Goal: Navigation & Orientation: Find specific page/section

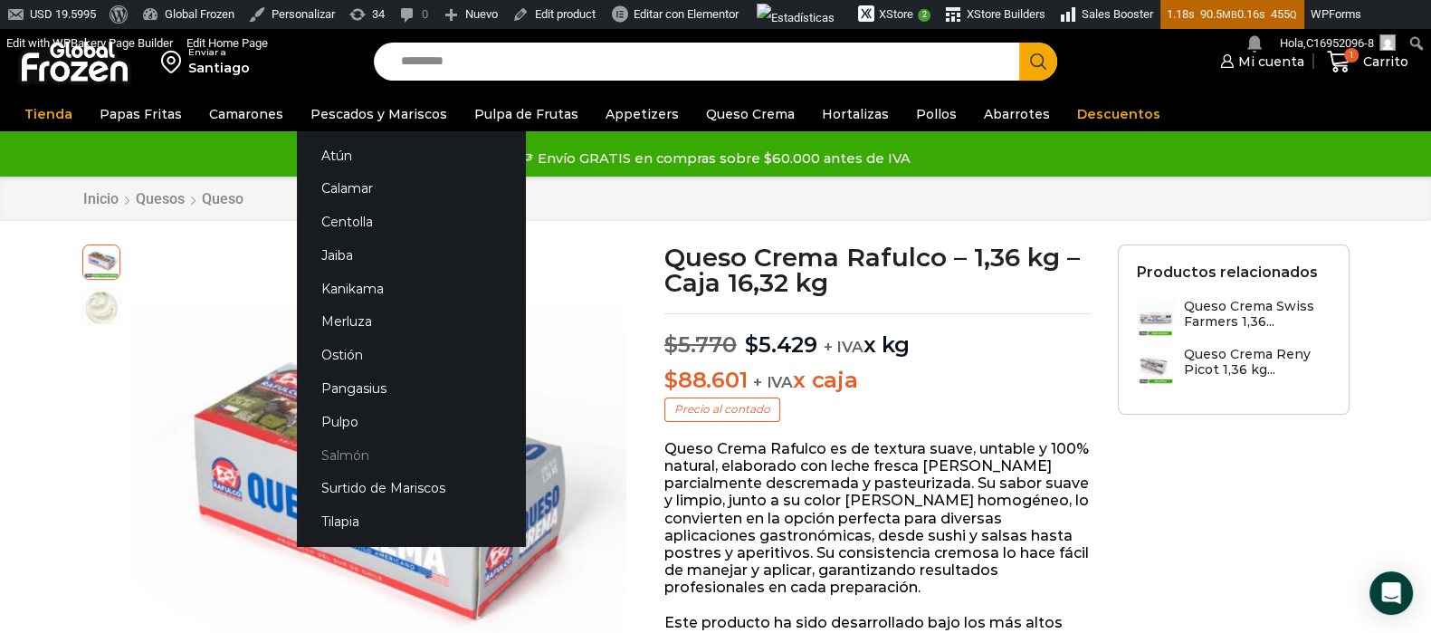
click at [340, 455] on link "Salmón" at bounding box center [411, 454] width 228 height 33
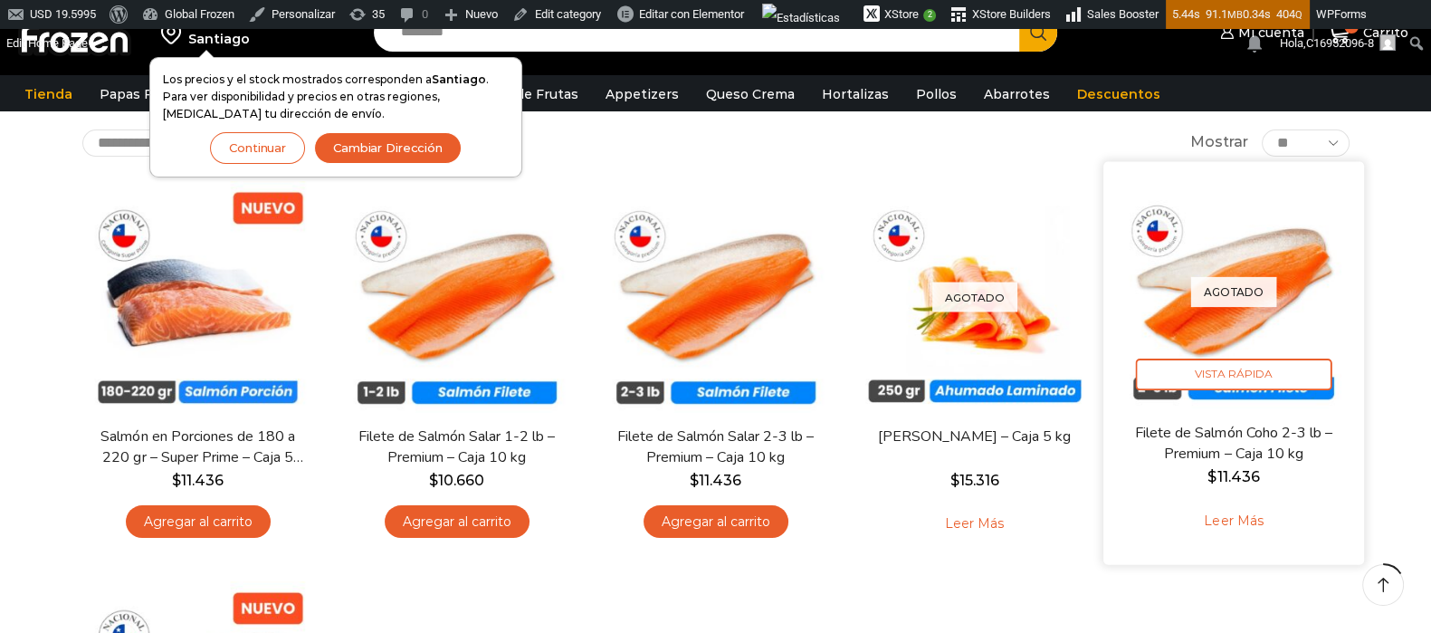
scroll to position [112, 0]
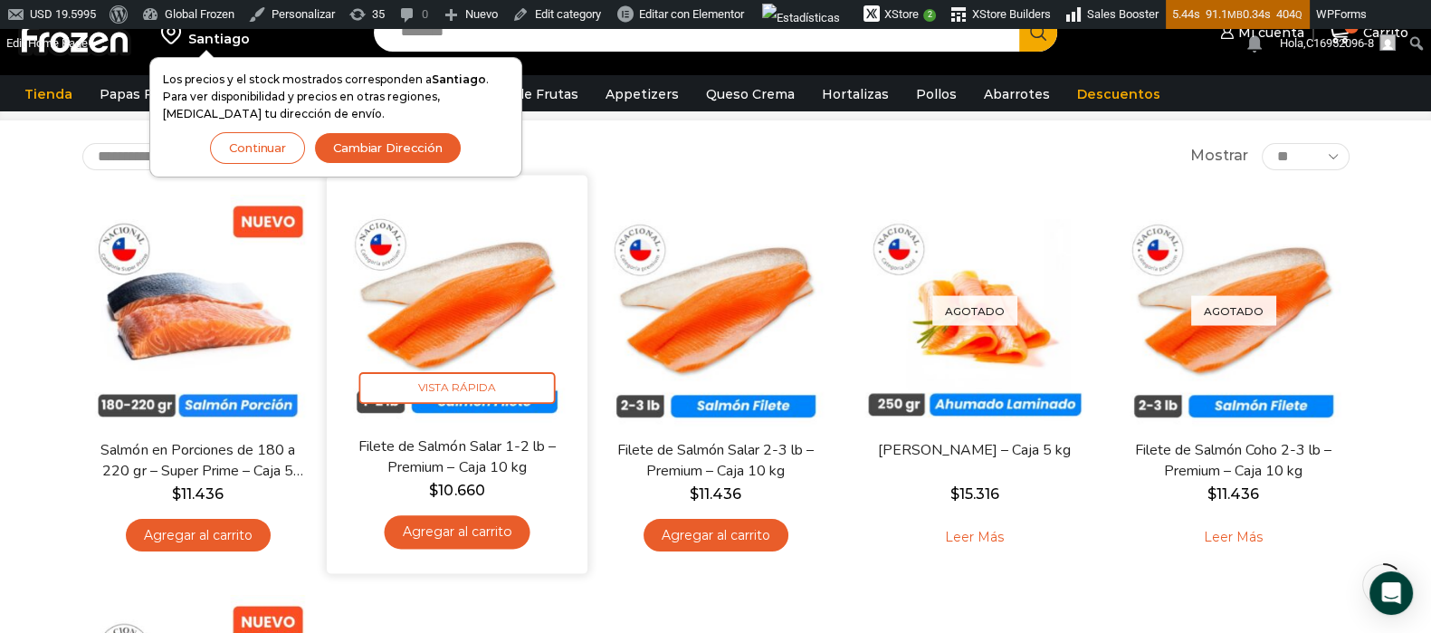
drag, startPoint x: 281, startPoint y: 146, endPoint x: 469, endPoint y: 254, distance: 217.3
click at [281, 147] on button "Continuar" at bounding box center [257, 148] width 95 height 32
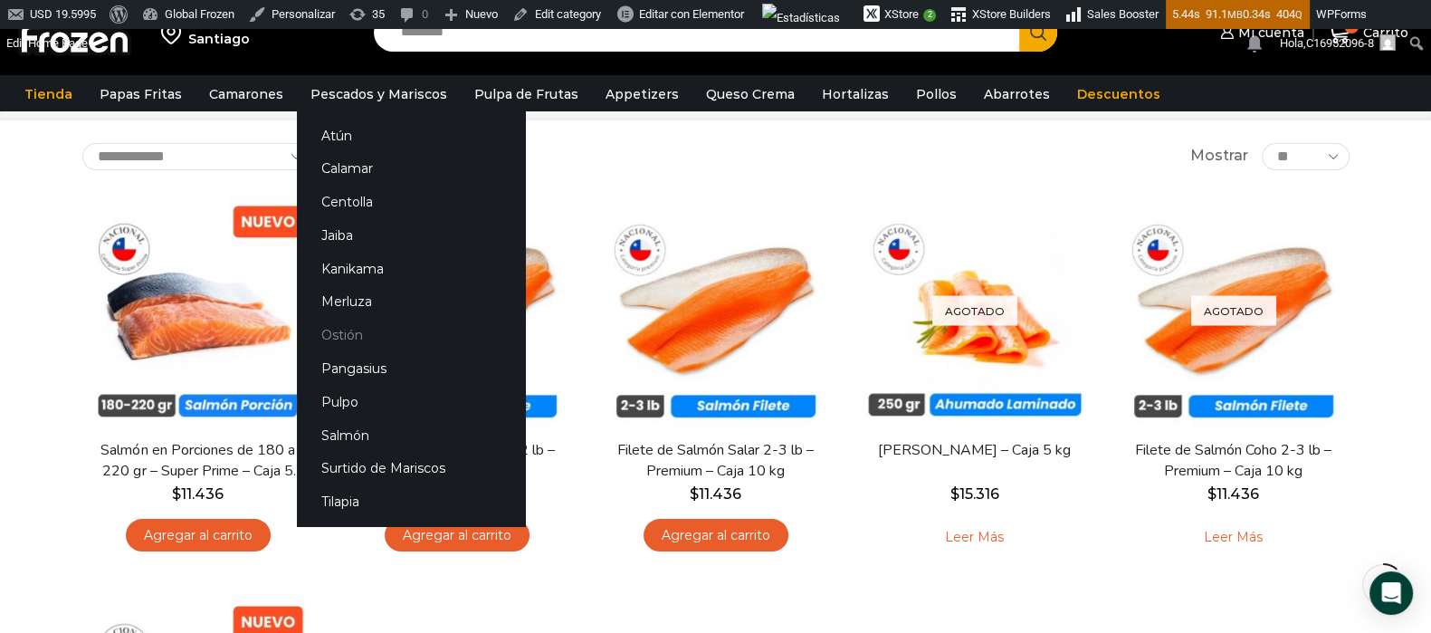
click at [339, 334] on link "Ostión" at bounding box center [411, 335] width 228 height 33
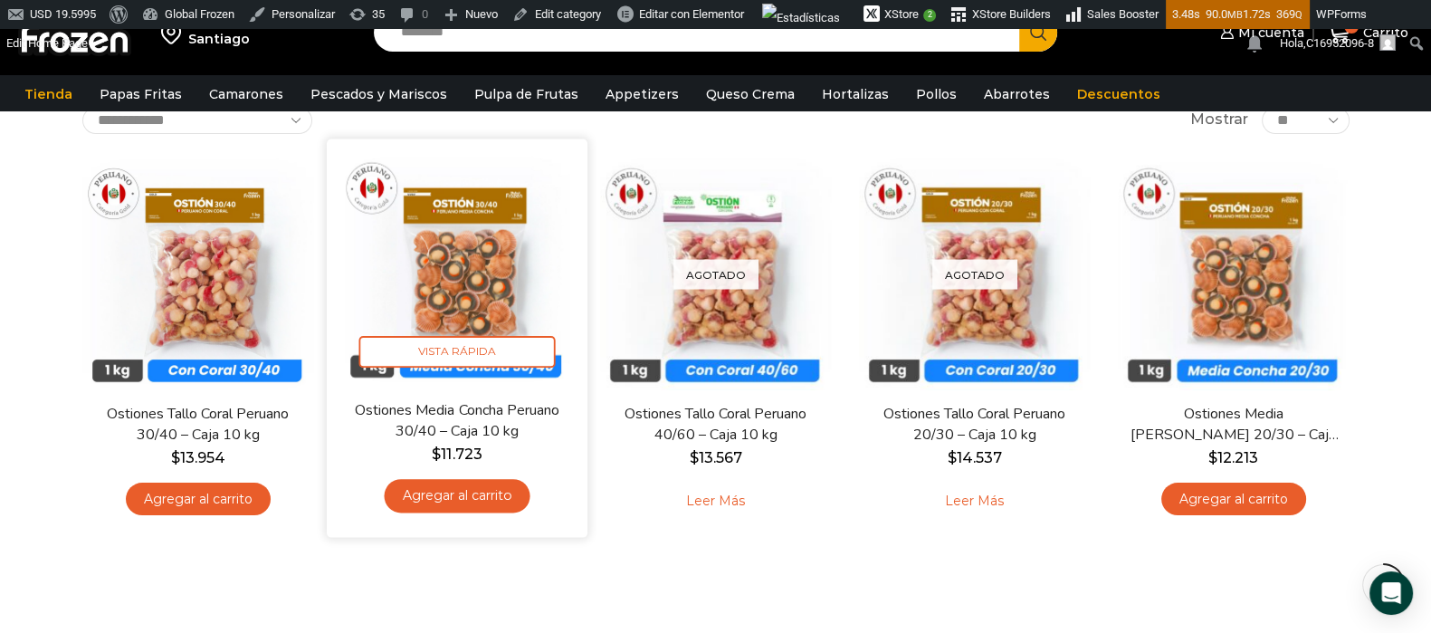
scroll to position [112, 0]
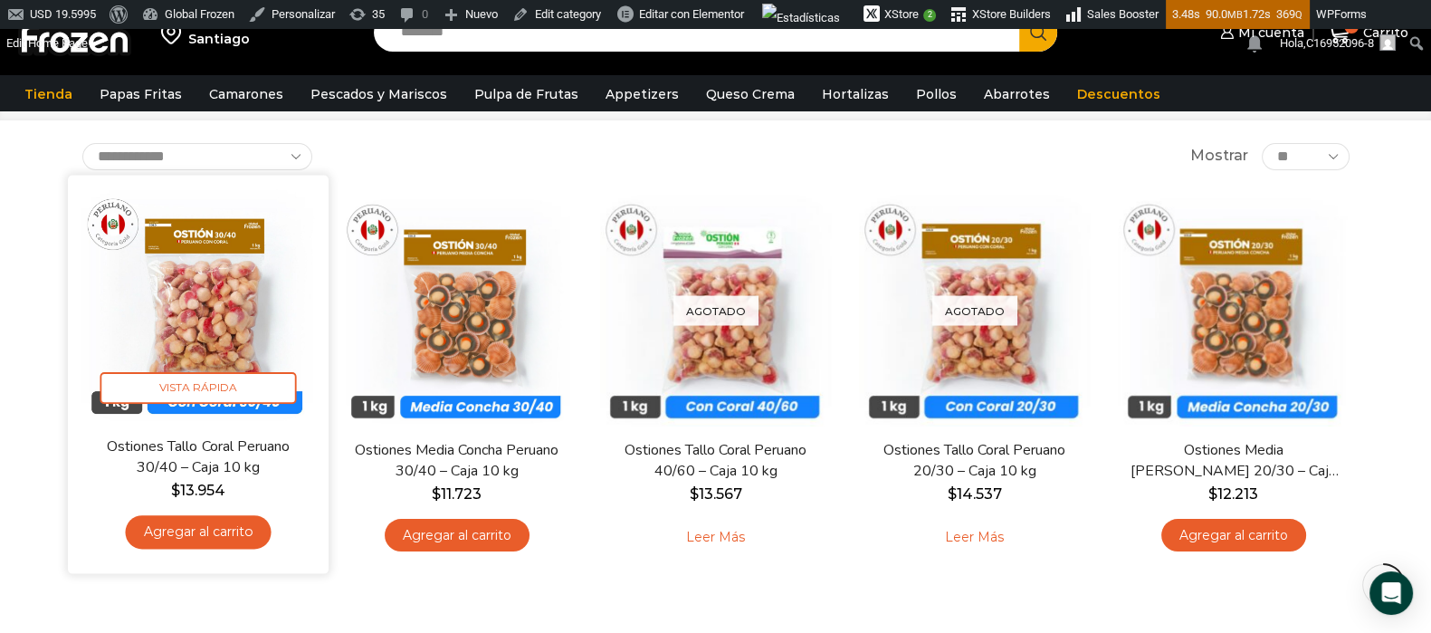
click at [208, 349] on img at bounding box center [198, 305] width 234 height 234
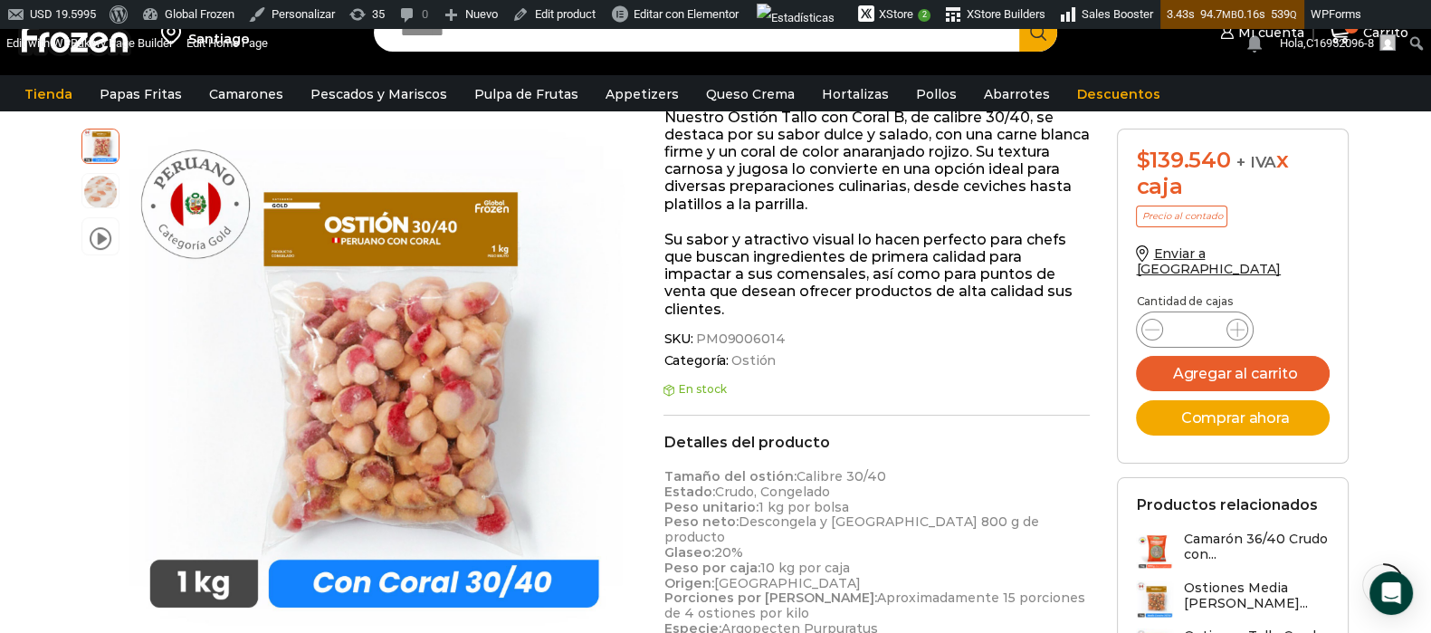
scroll to position [339, 0]
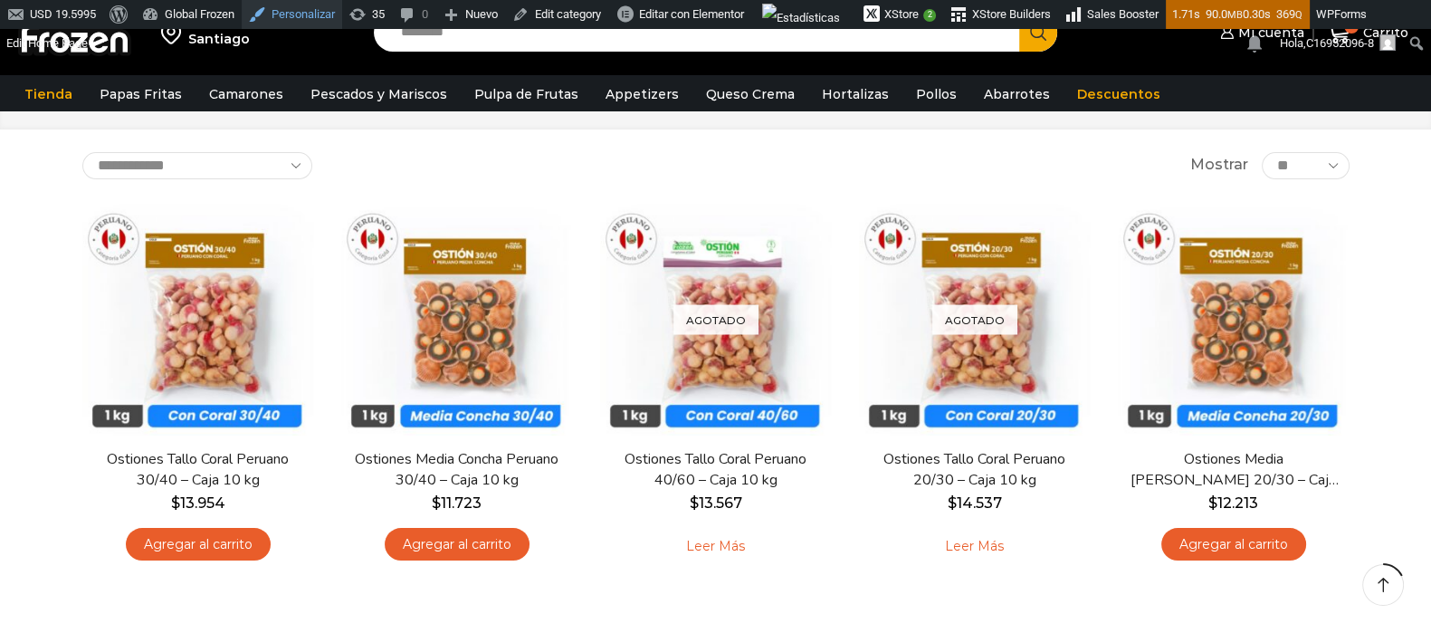
scroll to position [112, 0]
